Goal: Information Seeking & Learning: Find specific fact

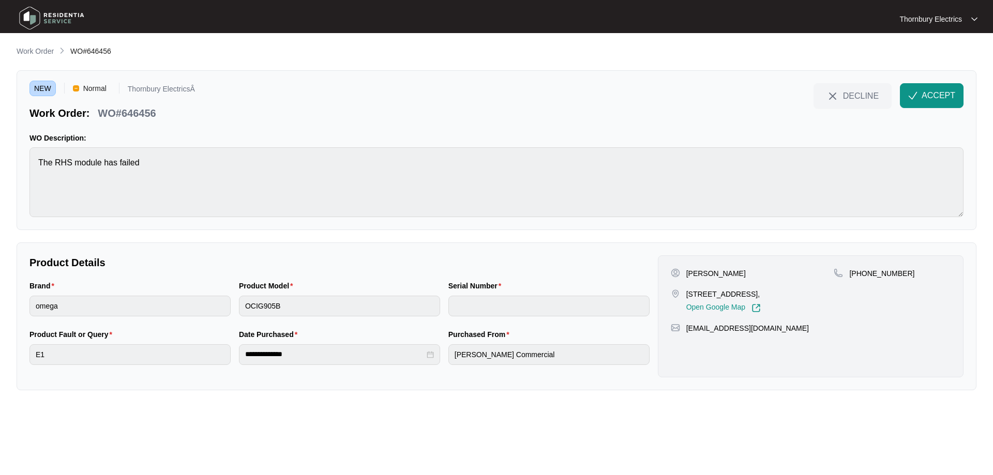
drag, startPoint x: 688, startPoint y: 292, endPoint x: 753, endPoint y: 296, distance: 65.3
click at [753, 296] on p "[STREET_ADDRESS]," at bounding box center [723, 294] width 74 height 10
click at [691, 296] on p "[STREET_ADDRESS]," at bounding box center [723, 294] width 74 height 10
drag, startPoint x: 686, startPoint y: 298, endPoint x: 751, endPoint y: 291, distance: 65.0
click at [751, 291] on p "[STREET_ADDRESS]," at bounding box center [723, 294] width 74 height 10
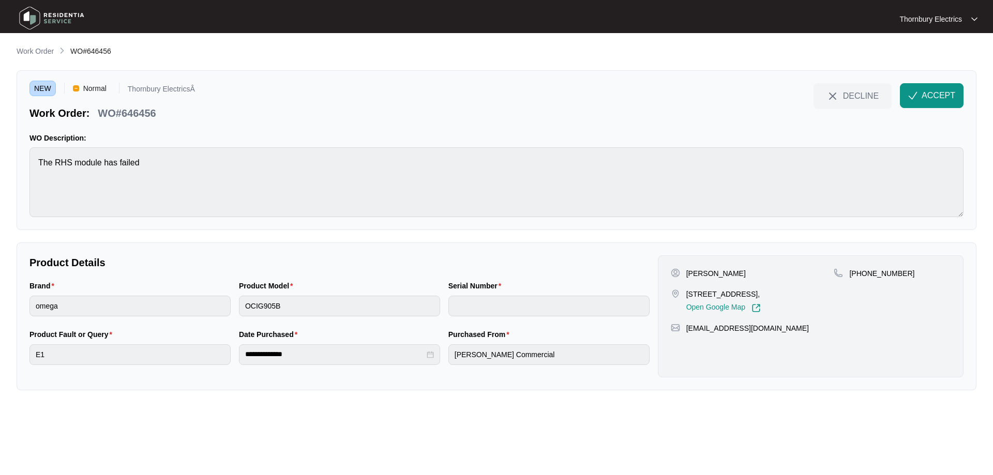
copy p "[STREET_ADDRESS]"
click at [927, 95] on span "ACCEPT" at bounding box center [938, 95] width 34 height 12
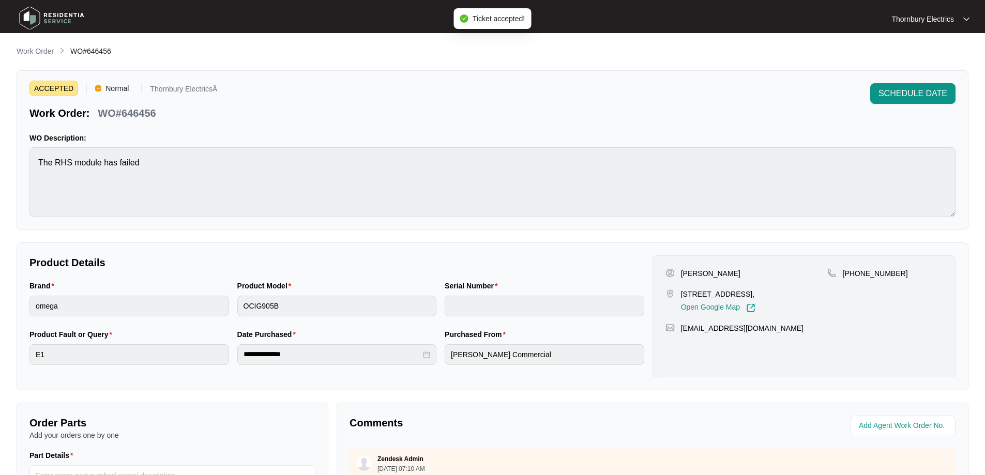
click at [139, 113] on p "WO#646456" at bounding box center [127, 113] width 58 height 14
copy p "646456"
drag, startPoint x: 774, startPoint y: 341, endPoint x: 680, endPoint y: 343, distance: 94.1
click at [680, 333] on div "[EMAIL_ADDRESS][DOMAIN_NAME]" at bounding box center [803, 328] width 277 height 10
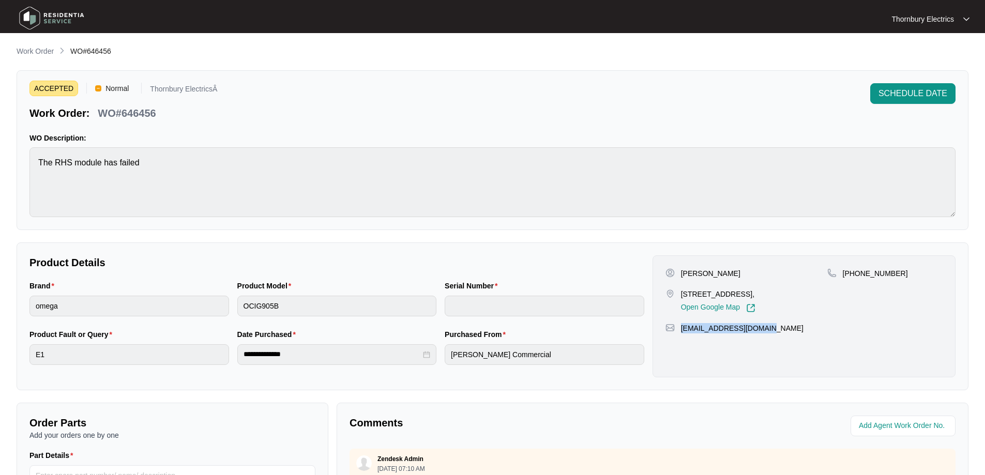
copy p "[EMAIL_ADDRESS][DOMAIN_NAME]"
click at [688, 276] on p "[PERSON_NAME]" at bounding box center [710, 273] width 59 height 10
copy p "[PERSON_NAME]"
drag, startPoint x: 705, startPoint y: 272, endPoint x: 719, endPoint y: 271, distance: 14.5
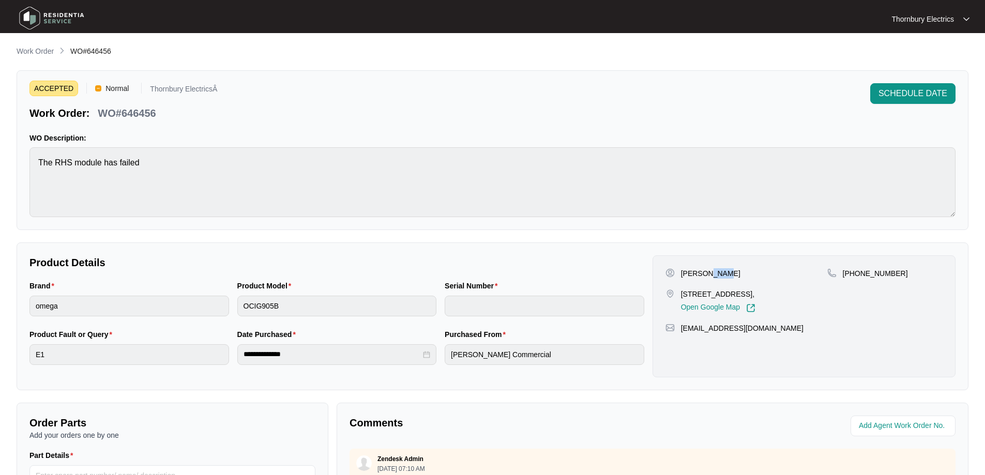
click at [719, 271] on p "[PERSON_NAME]" at bounding box center [710, 273] width 59 height 10
drag, startPoint x: 895, startPoint y: 273, endPoint x: 855, endPoint y: 279, distance: 40.3
click at [855, 279] on div "[PHONE_NUMBER]" at bounding box center [884, 290] width 115 height 44
copy p "431392229"
drag, startPoint x: 726, startPoint y: 278, endPoint x: 702, endPoint y: 275, distance: 24.5
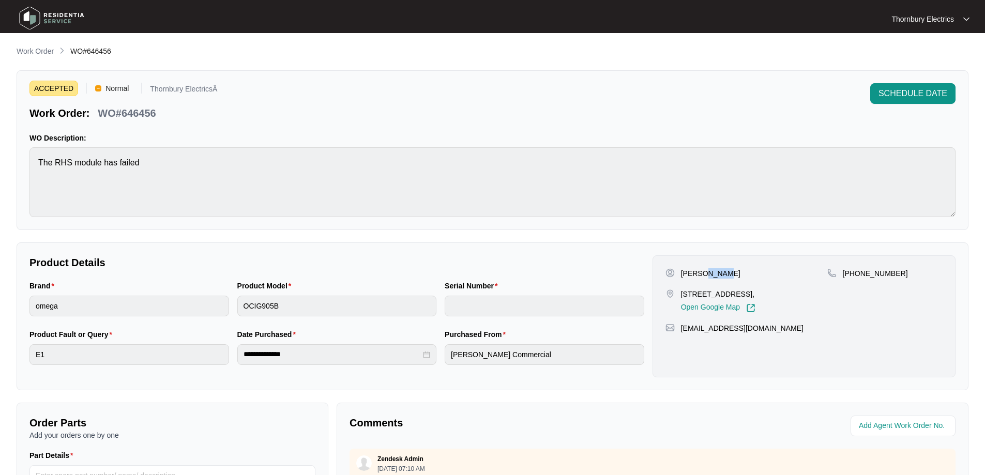
click at [702, 275] on div "[PERSON_NAME]" at bounding box center [746, 273] width 162 height 10
copy p "C H H"
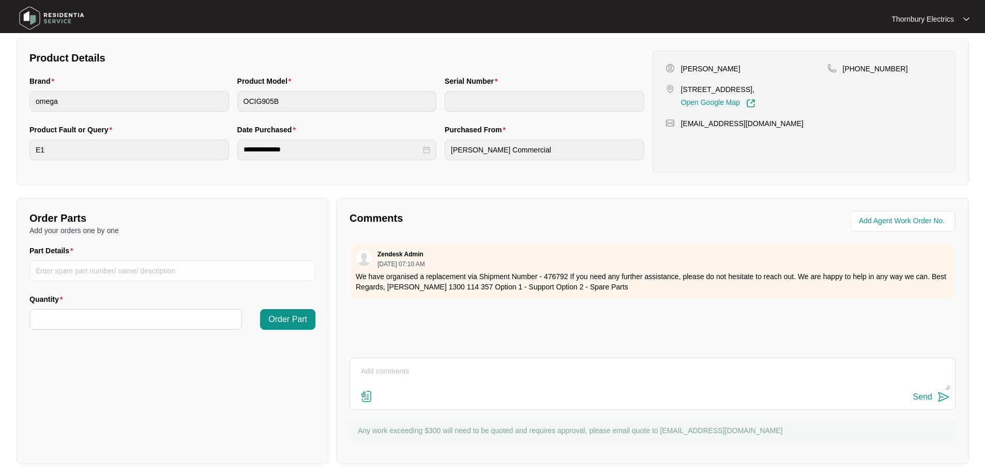
scroll to position [211, 0]
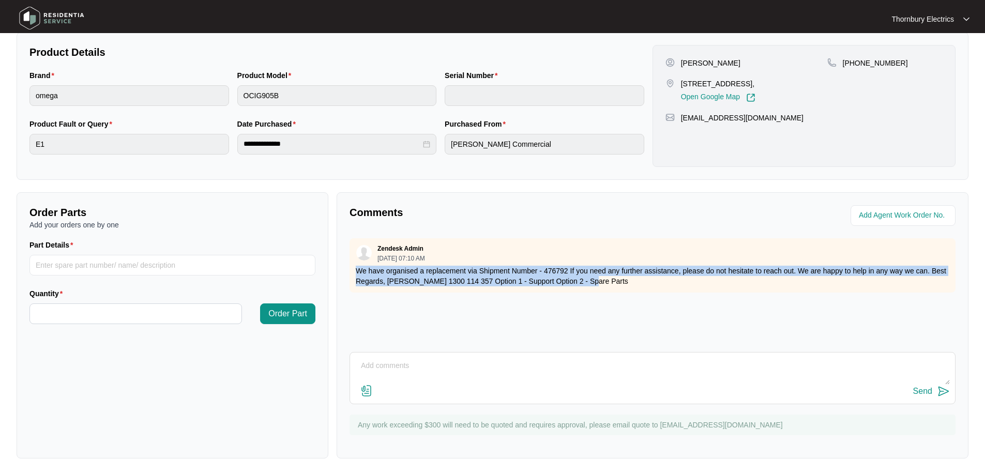
drag, startPoint x: 356, startPoint y: 268, endPoint x: 633, endPoint y: 285, distance: 277.1
click at [633, 285] on p "We have organised a replacement via Shipment Number - 476792 If you need any fu…" at bounding box center [652, 276] width 593 height 21
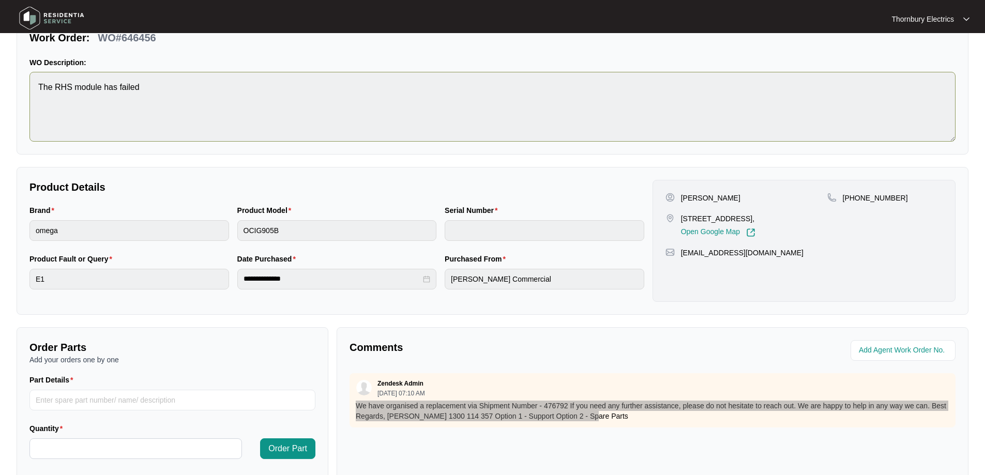
scroll to position [0, 0]
